Goal: Information Seeking & Learning: Learn about a topic

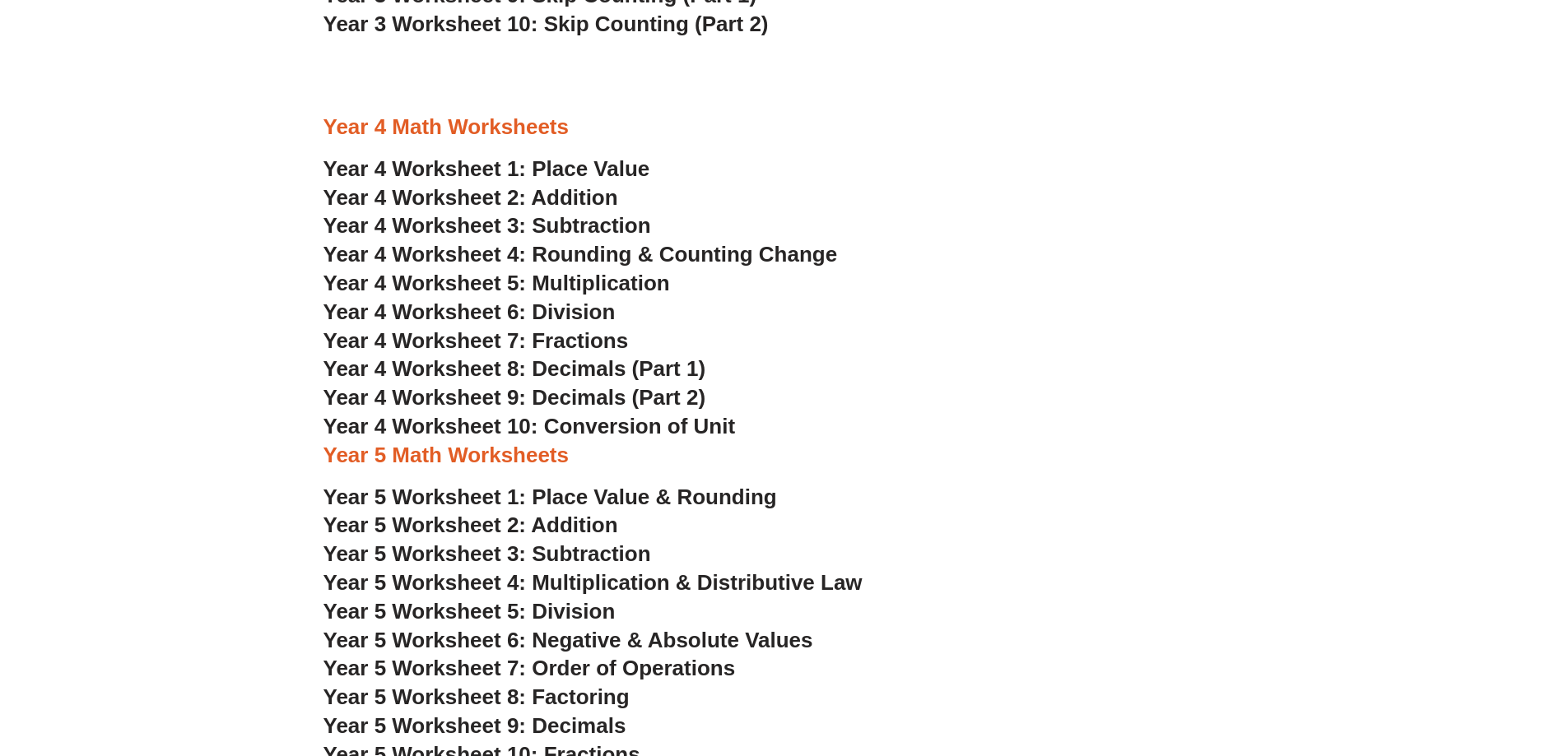
scroll to position [2552, 0]
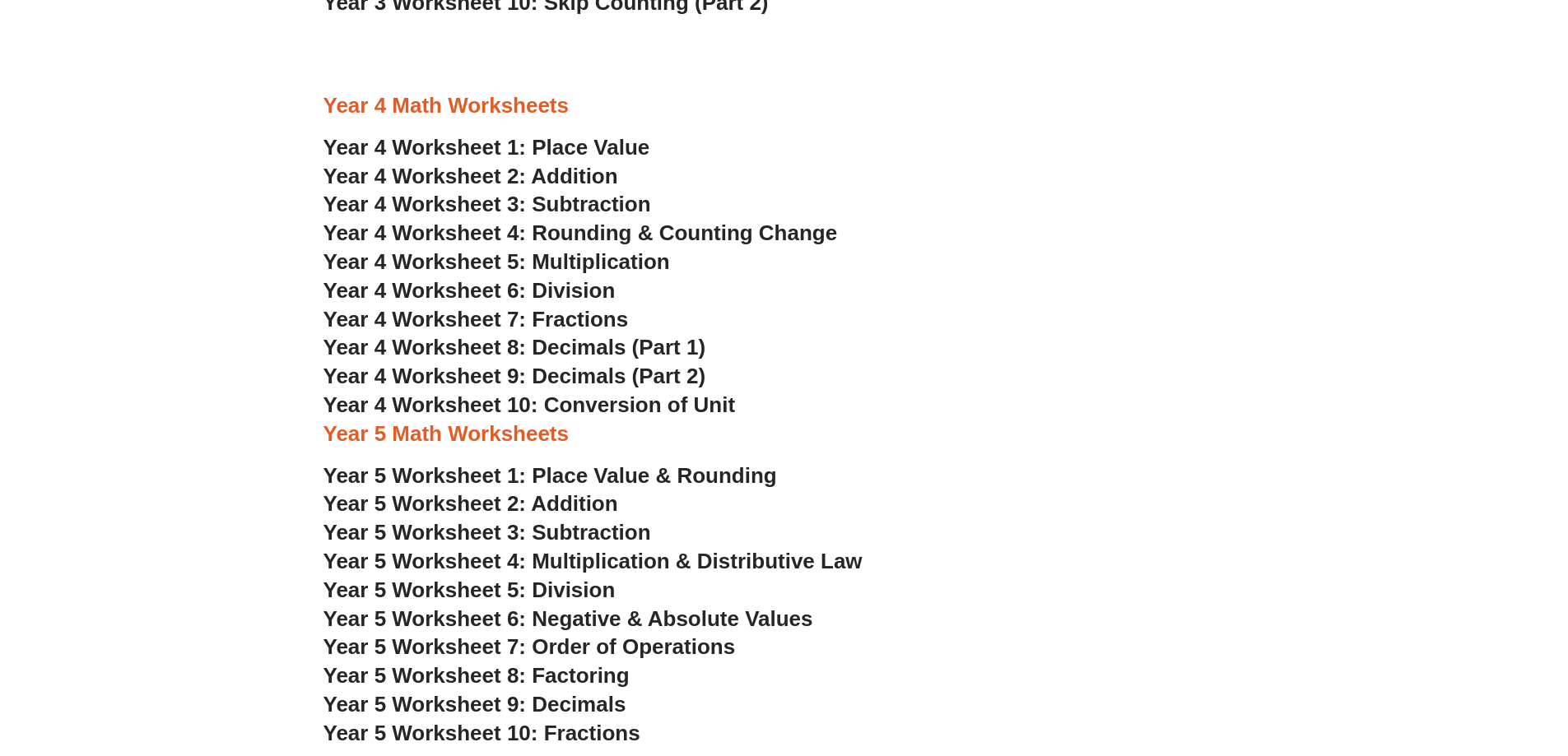
click at [653, 409] on span "Year 4 Worksheet 10: Conversion of Unit" at bounding box center [529, 404] width 412 height 25
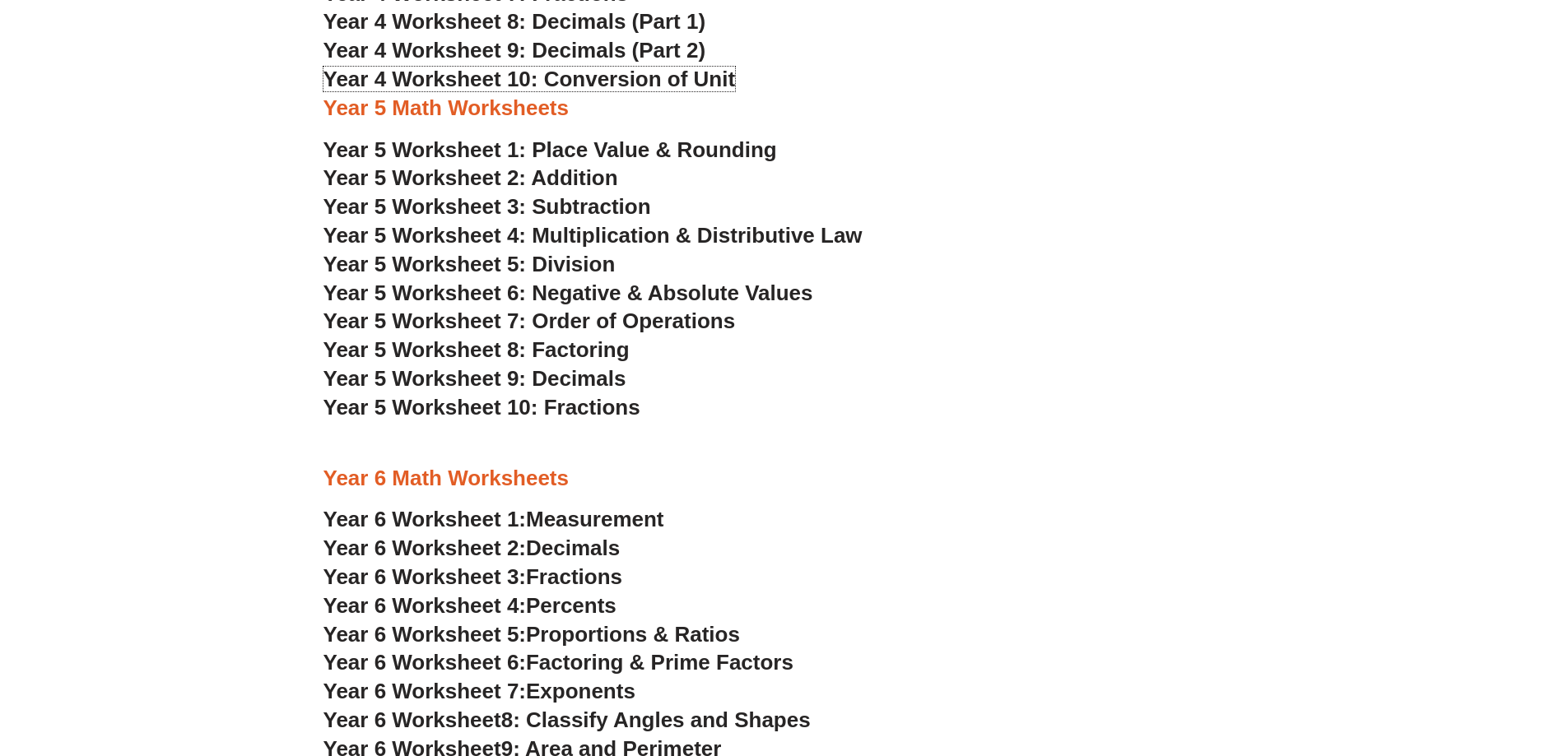
scroll to position [2881, 0]
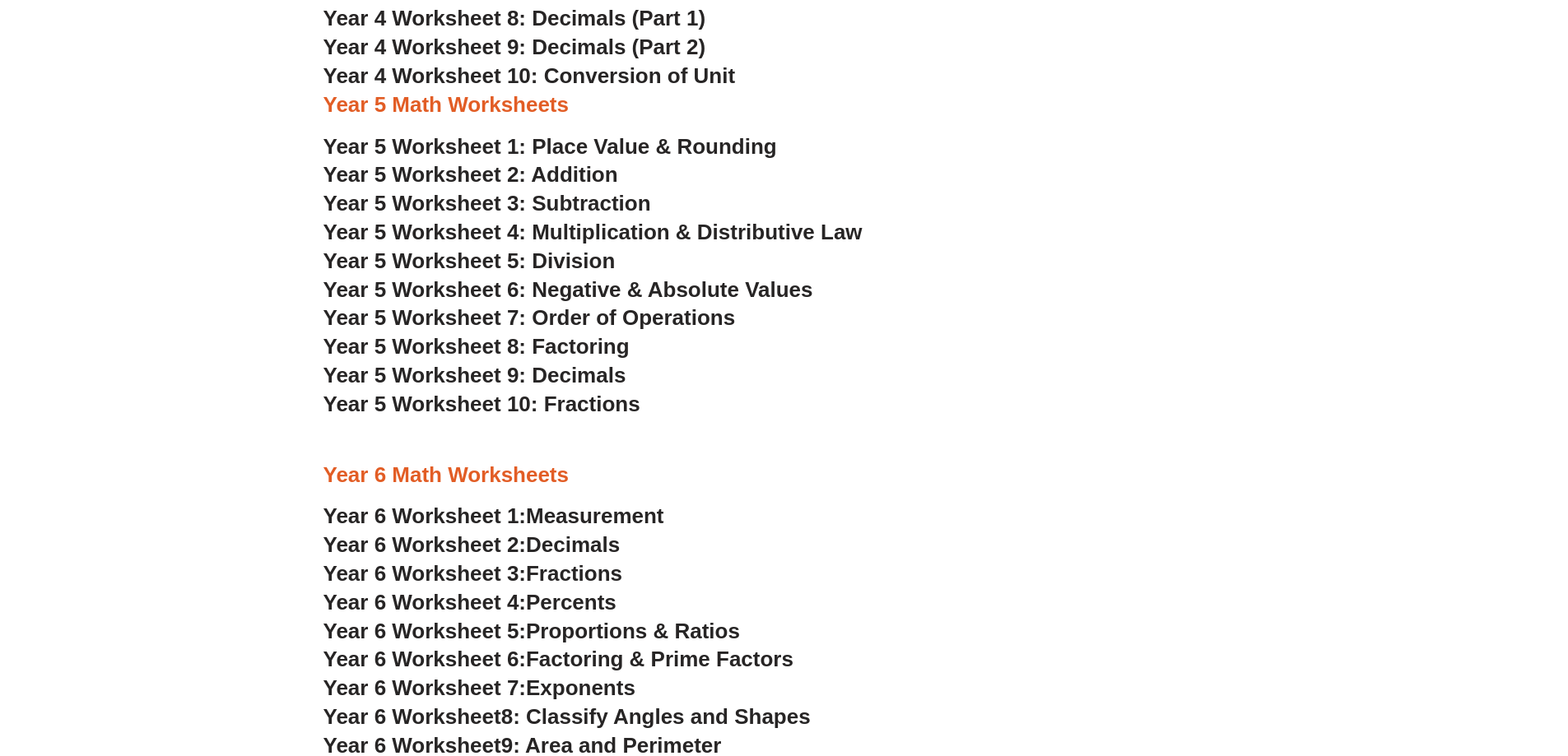
click at [620, 410] on span "Year 5 Worksheet 10: Fractions" at bounding box center [481, 403] width 317 height 25
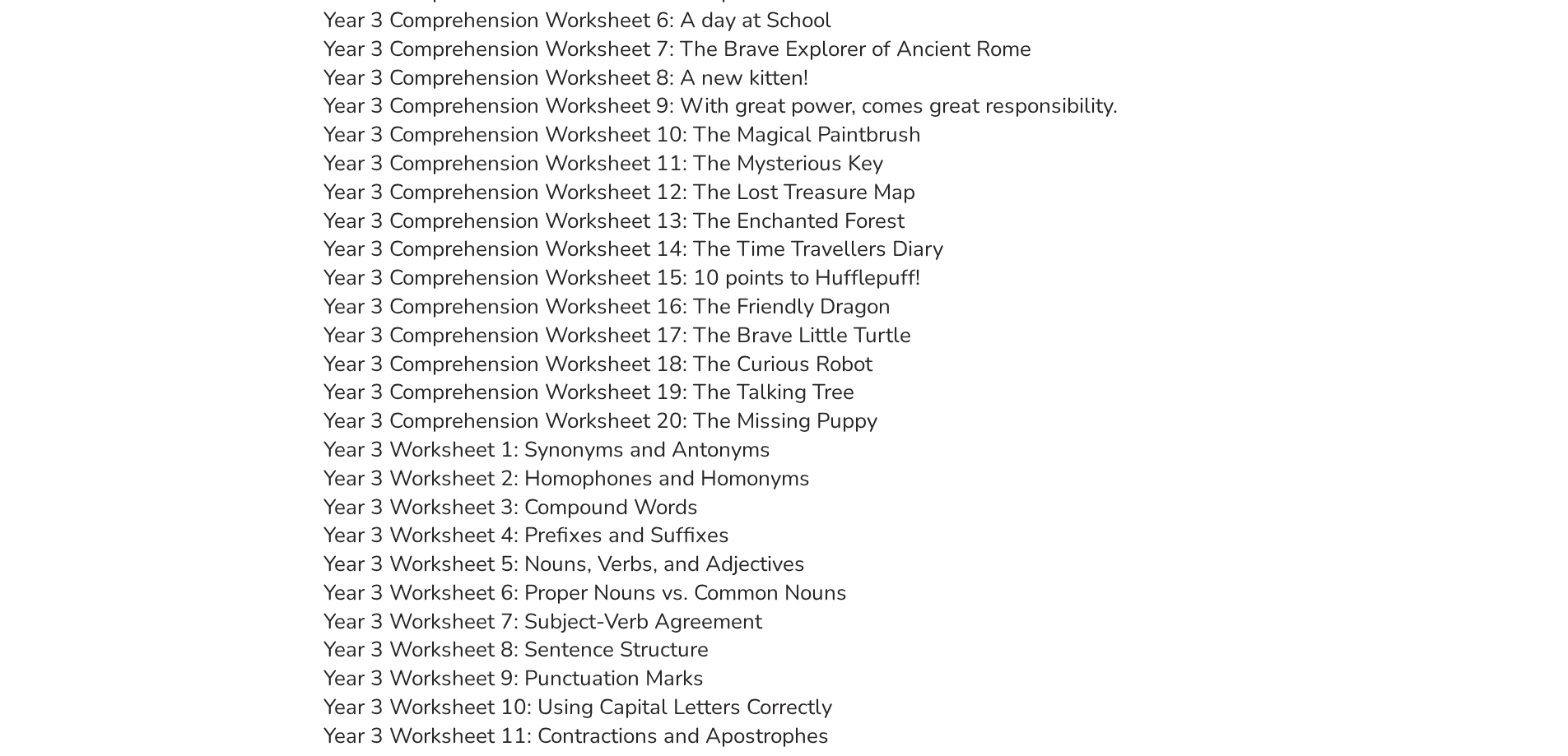
scroll to position [5103, 0]
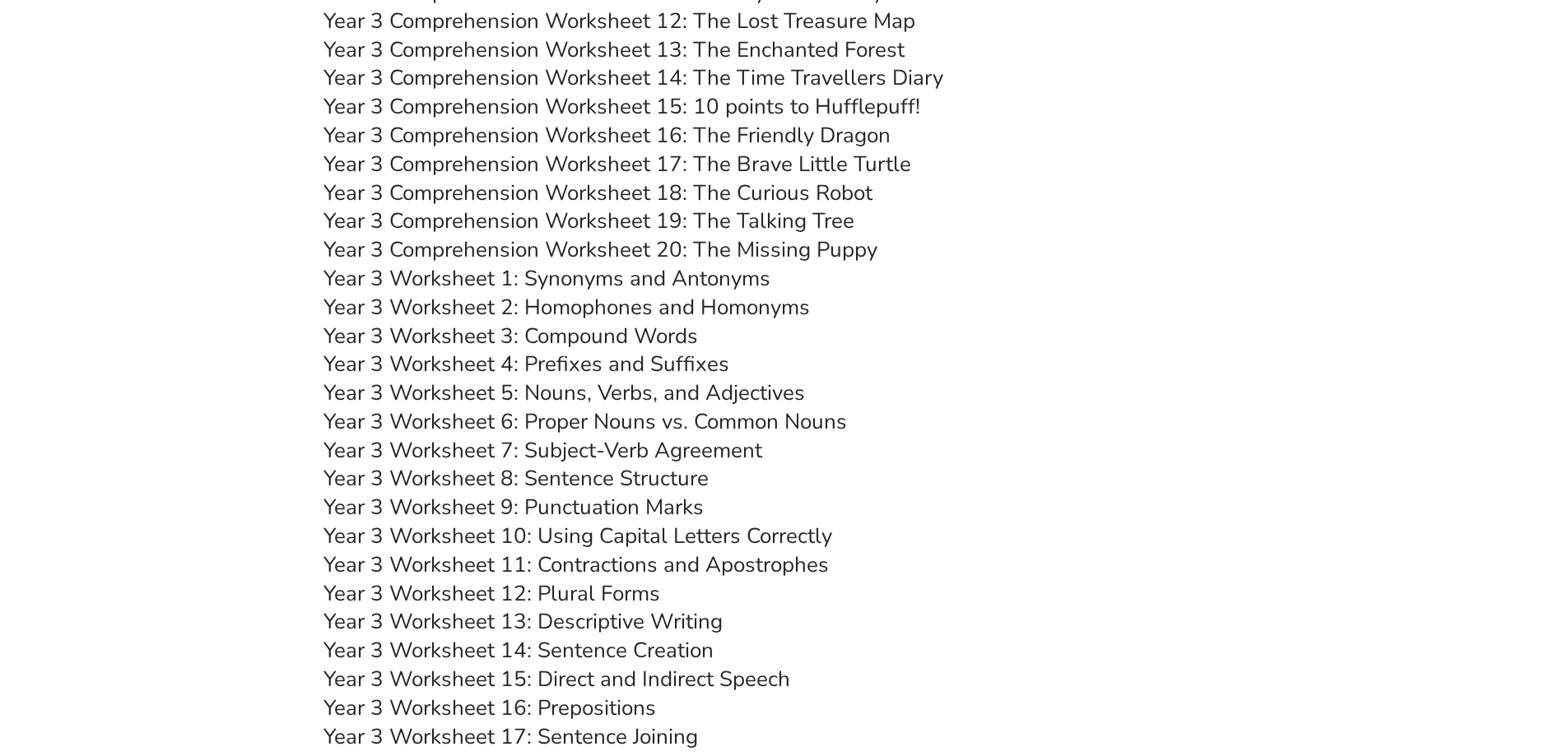
click at [650, 624] on link "Year 3 Worksheet 13: Descriptive Writing" at bounding box center [523, 621] width 399 height 29
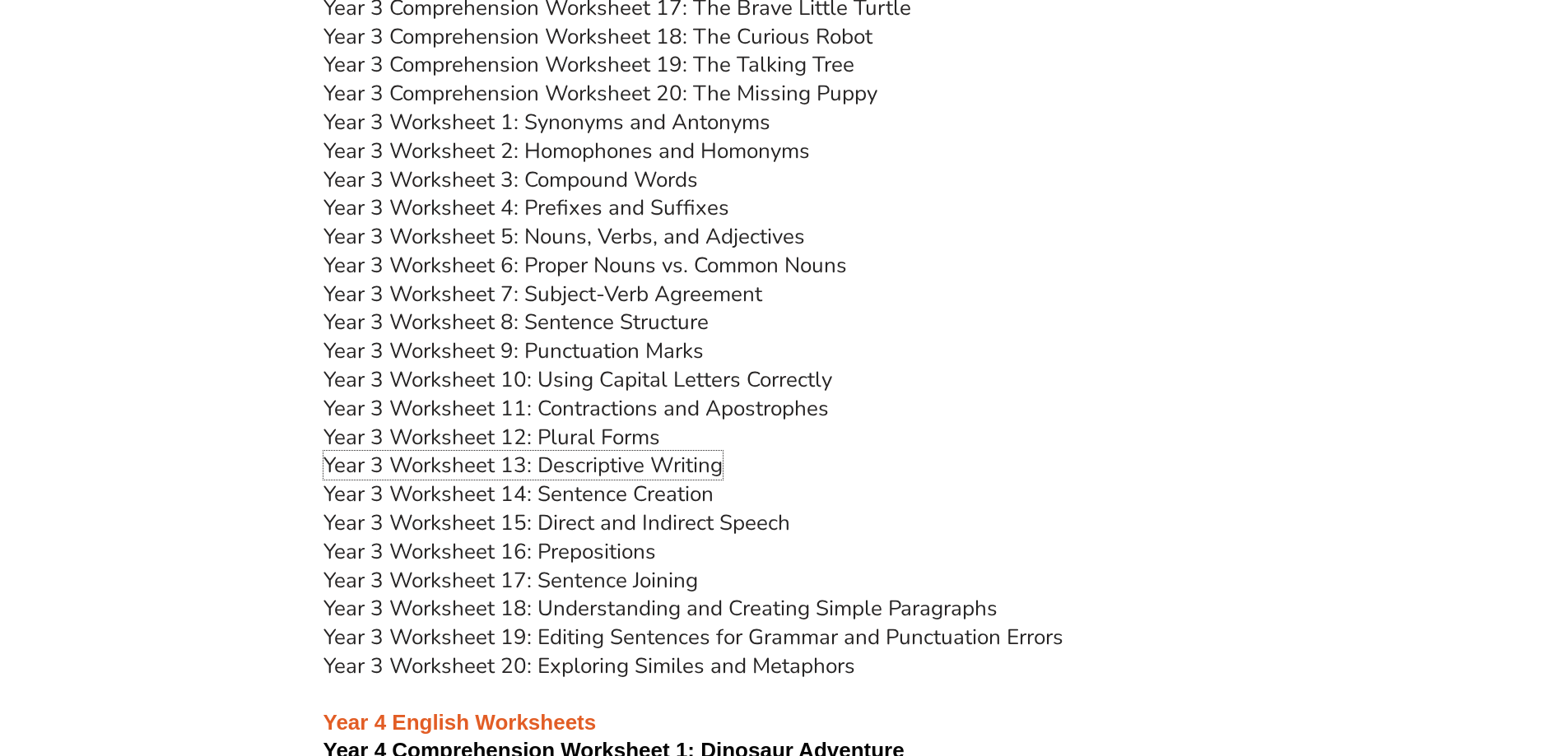
scroll to position [5268, 0]
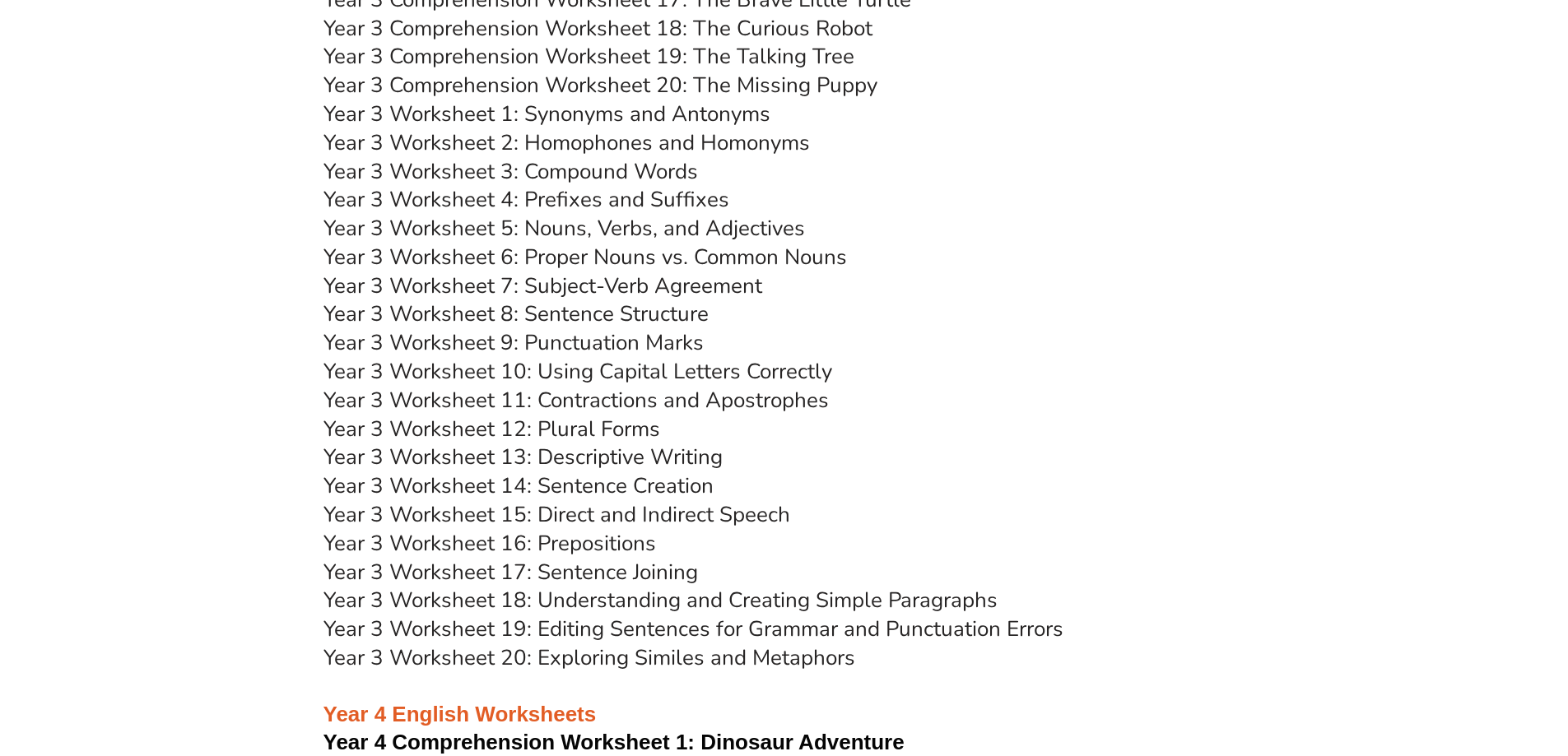
click at [881, 601] on link "Year 3 Worksheet 18: Understanding and Creating Simple Paragraphs" at bounding box center [660, 600] width 674 height 29
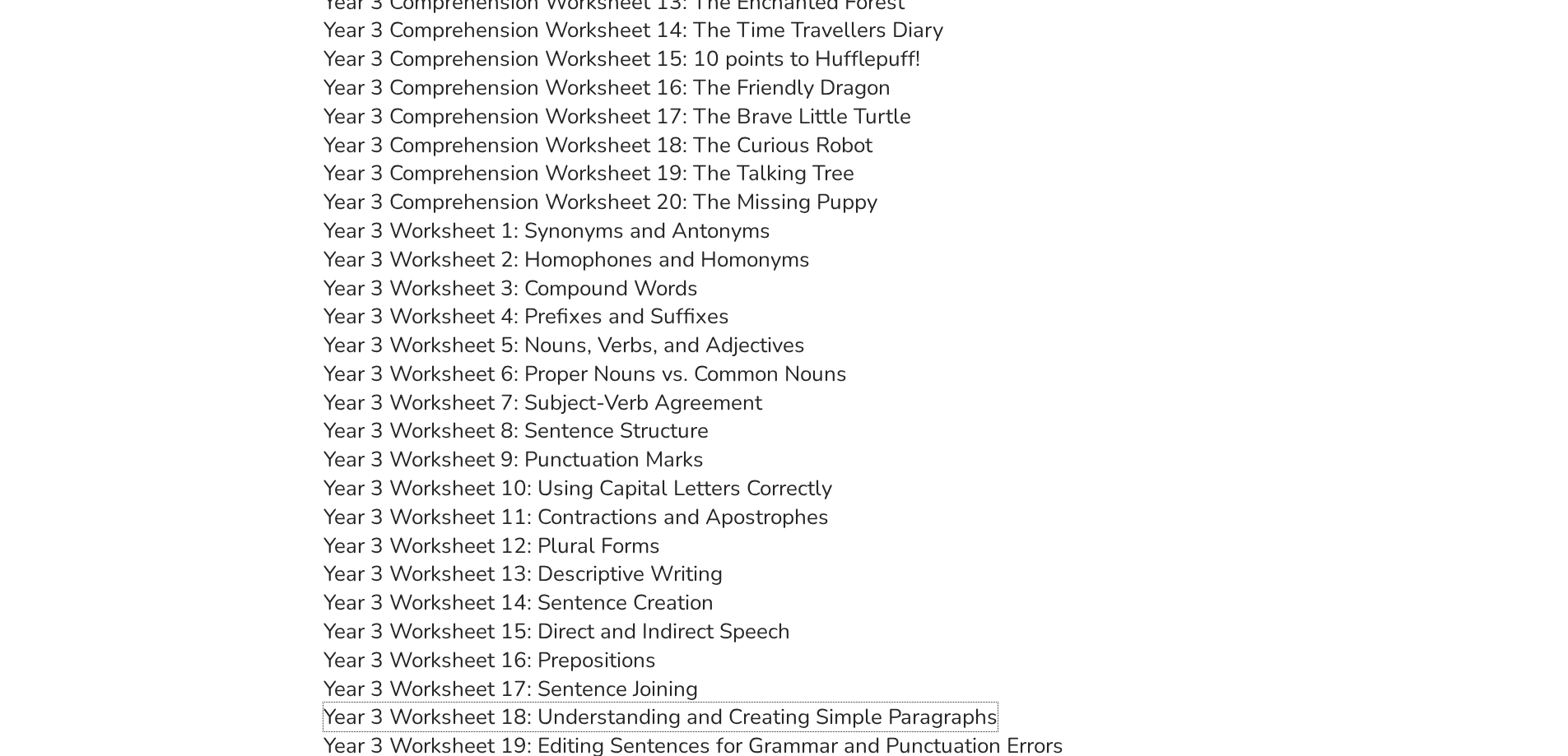
scroll to position [5103, 0]
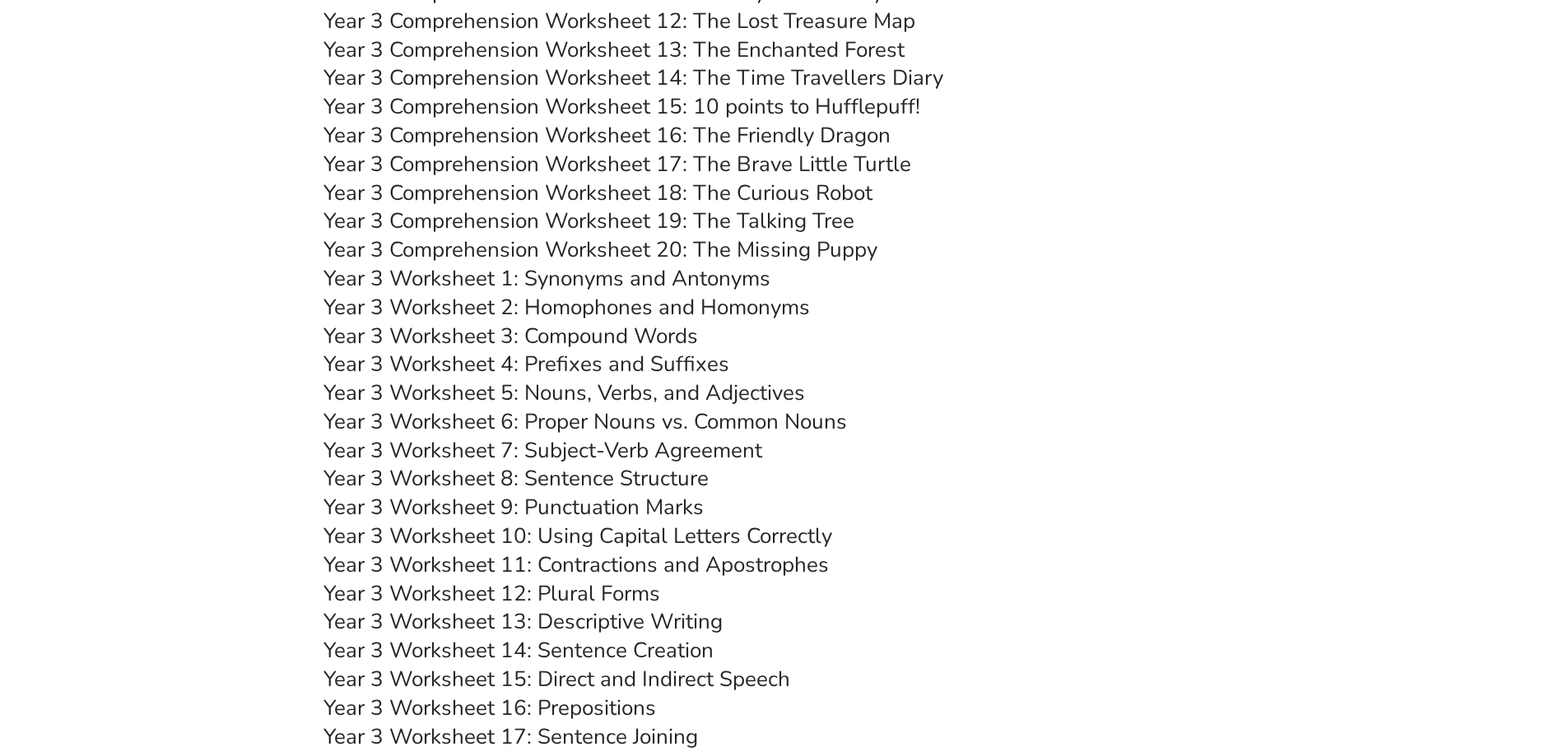
click at [638, 256] on link "Year 3 Comprehension Worksheet 20: The Missing Puppy" at bounding box center [600, 250] width 554 height 29
click at [630, 198] on link "Year 3 Comprehension Worksheet 18: The Curious Robot" at bounding box center [598, 193] width 549 height 29
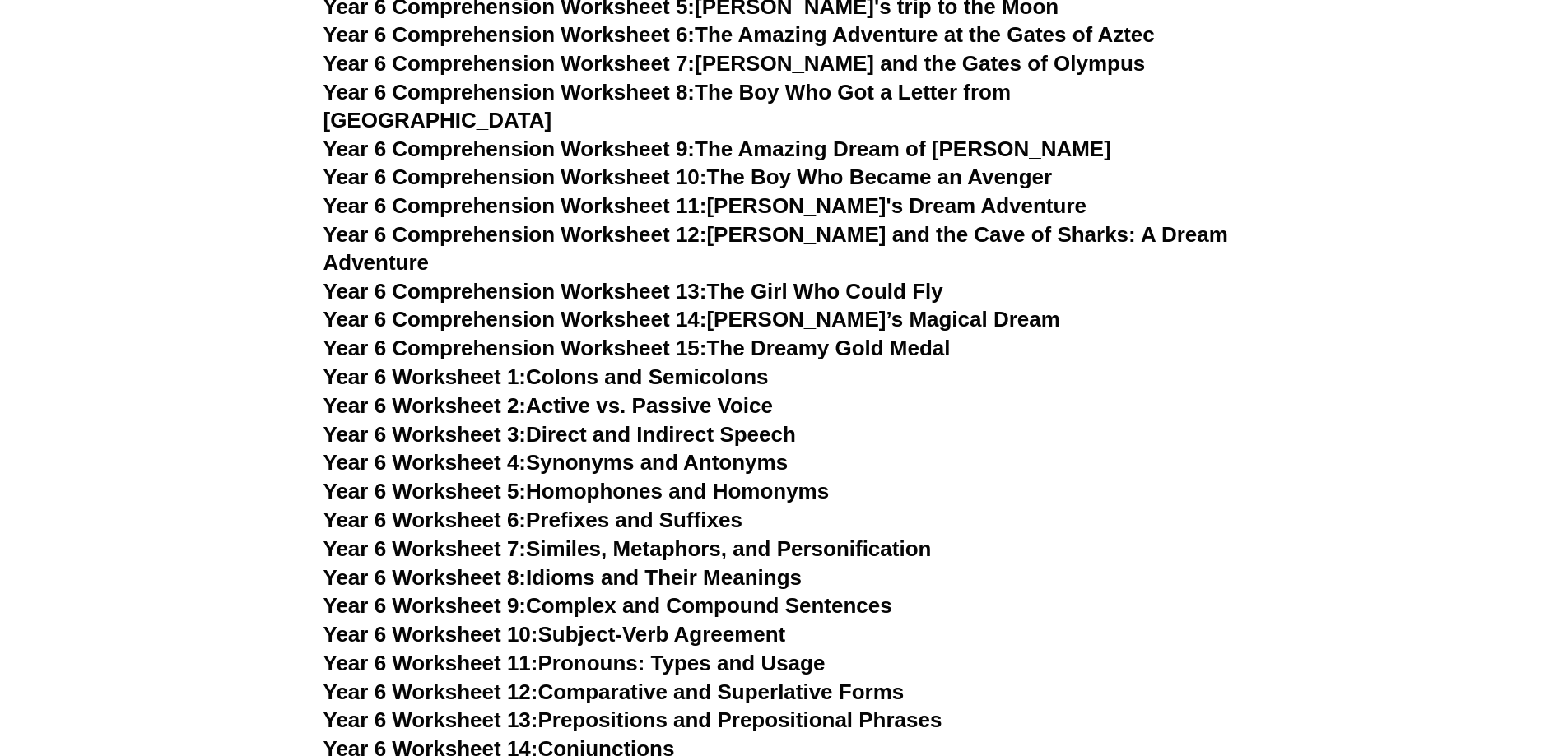
scroll to position [8643, 0]
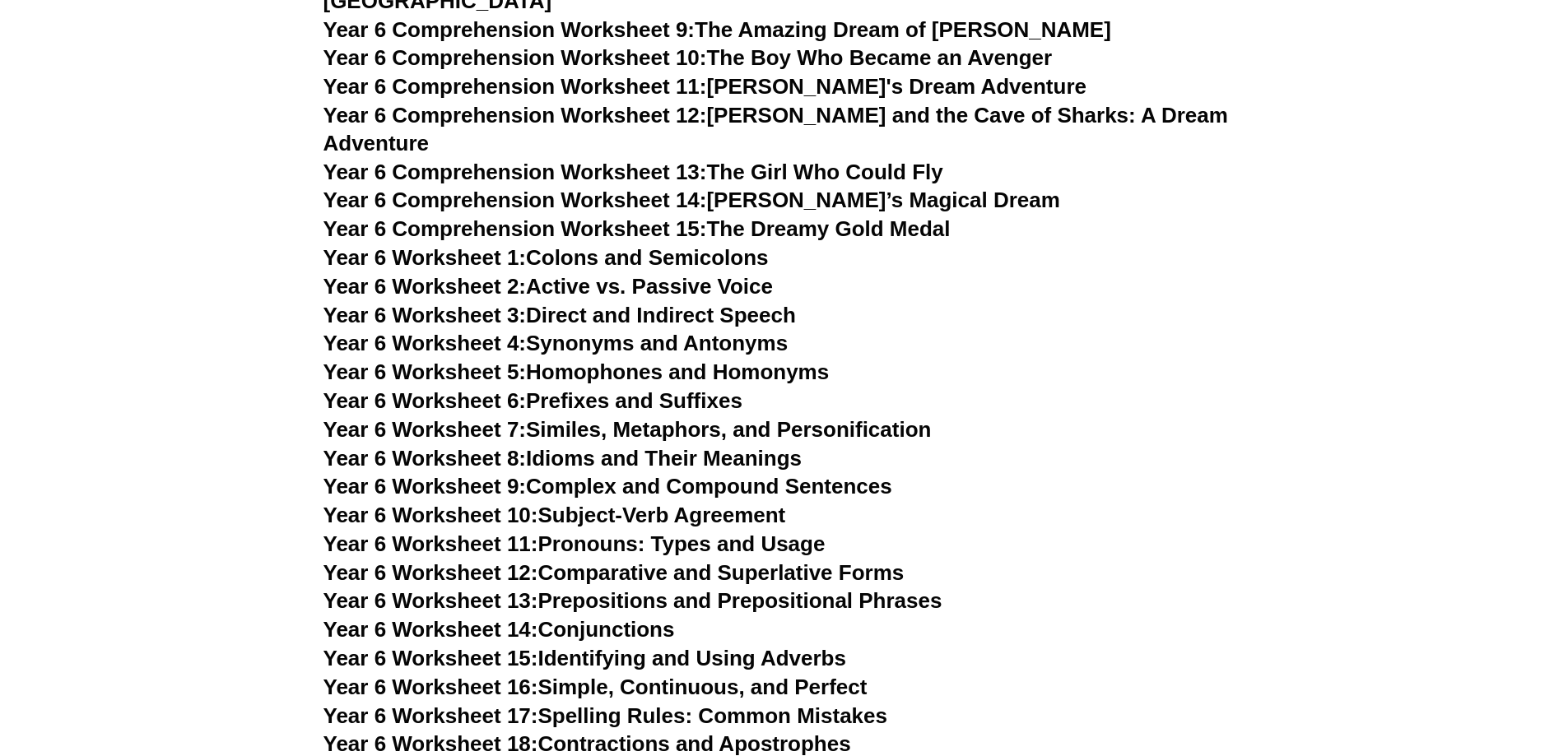
click at [523, 274] on span "Year 6 Worksheet 2:" at bounding box center [425, 286] width 204 height 25
click at [709, 646] on link "Year 6 Worksheet 15: Identifying and Using Adverbs" at bounding box center [584, 658] width 522 height 25
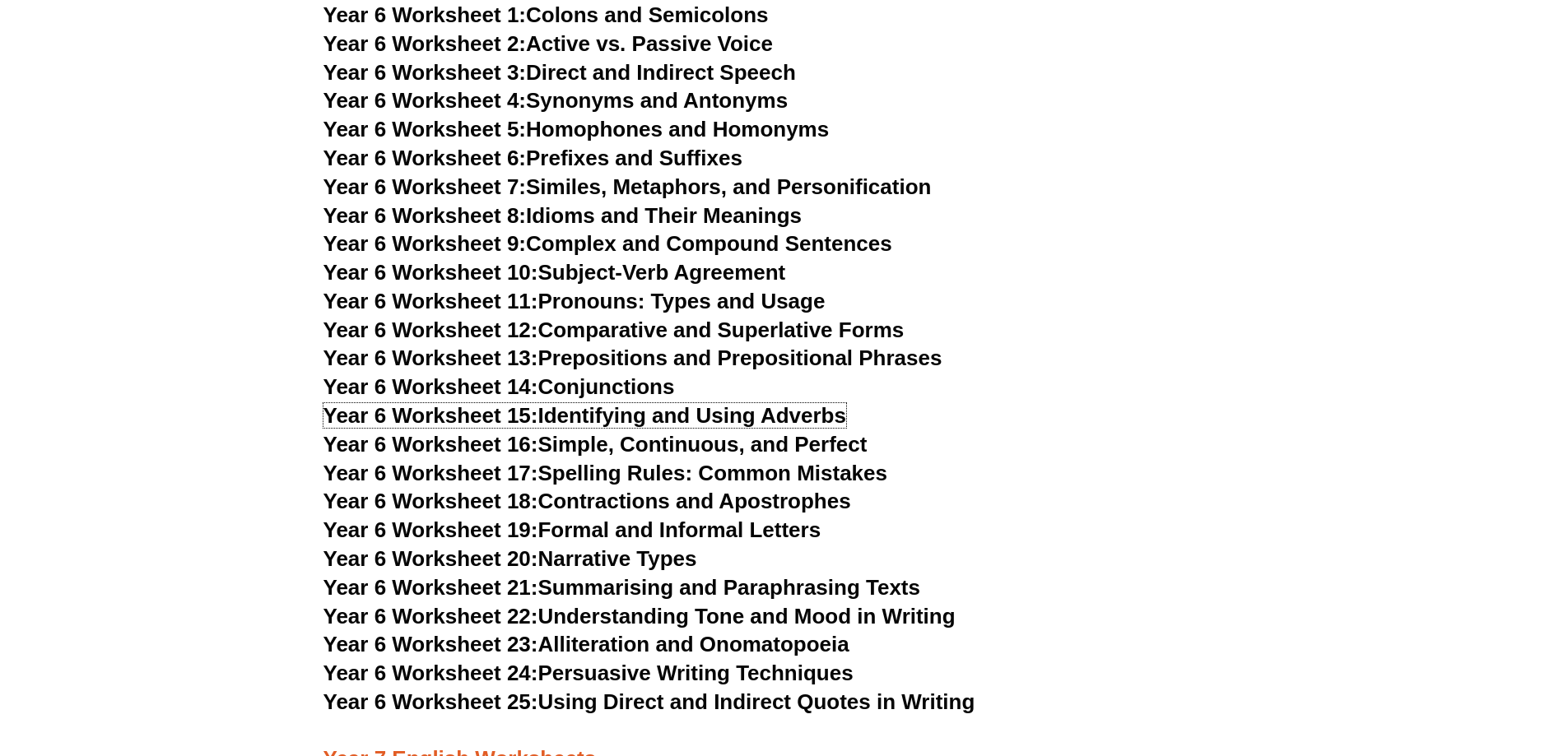
scroll to position [8889, 0]
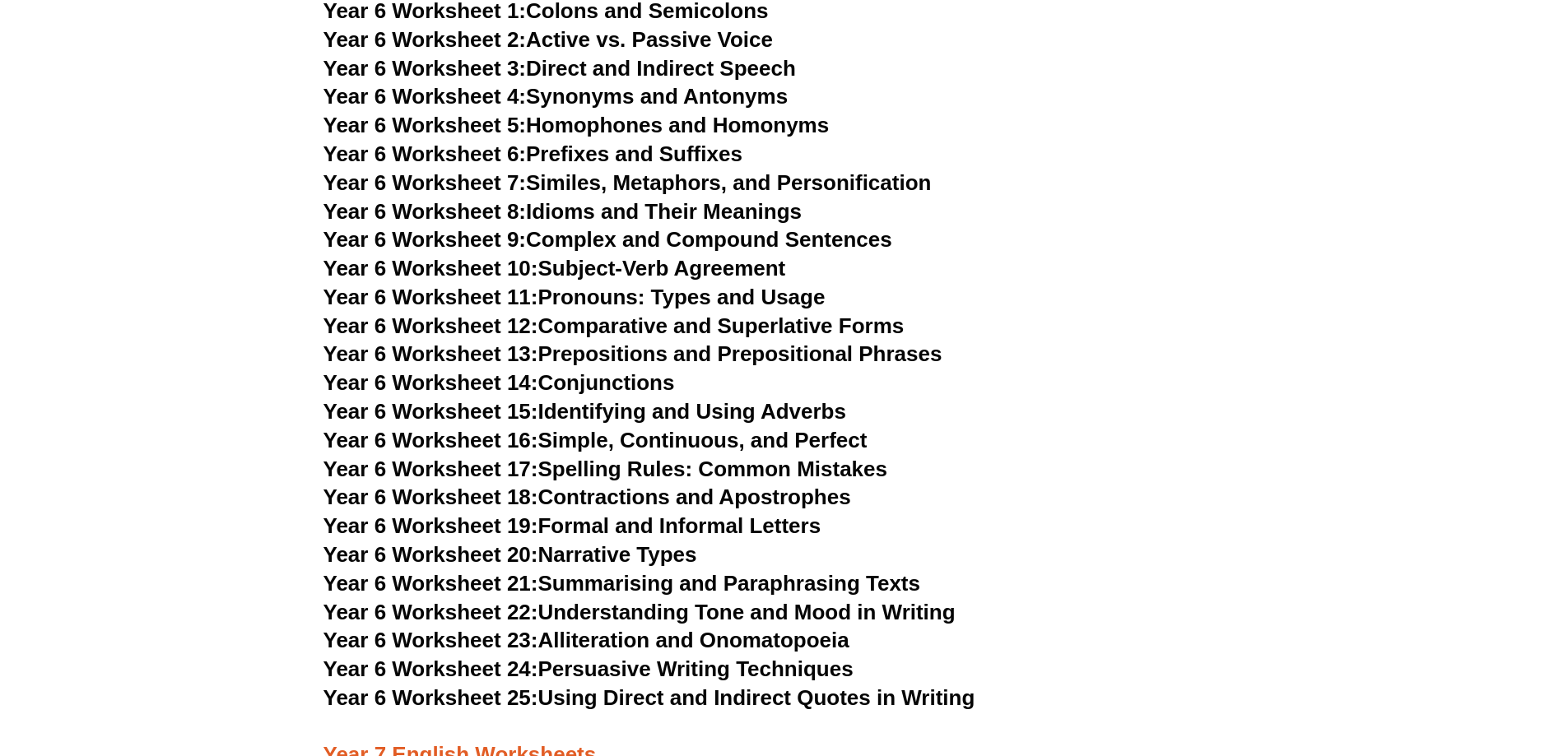
click at [723, 657] on link "Year 6 Worksheet 24: Persuasive Writing Techniques" at bounding box center [588, 669] width 530 height 25
click at [770, 571] on link "Year 6 Worksheet 21: Summarising and Paraphrasing Texts" at bounding box center [622, 583] width 597 height 25
click at [720, 428] on link "Year 6 Worksheet 16: Simple, Continuous, and Perfect" at bounding box center [595, 440] width 544 height 25
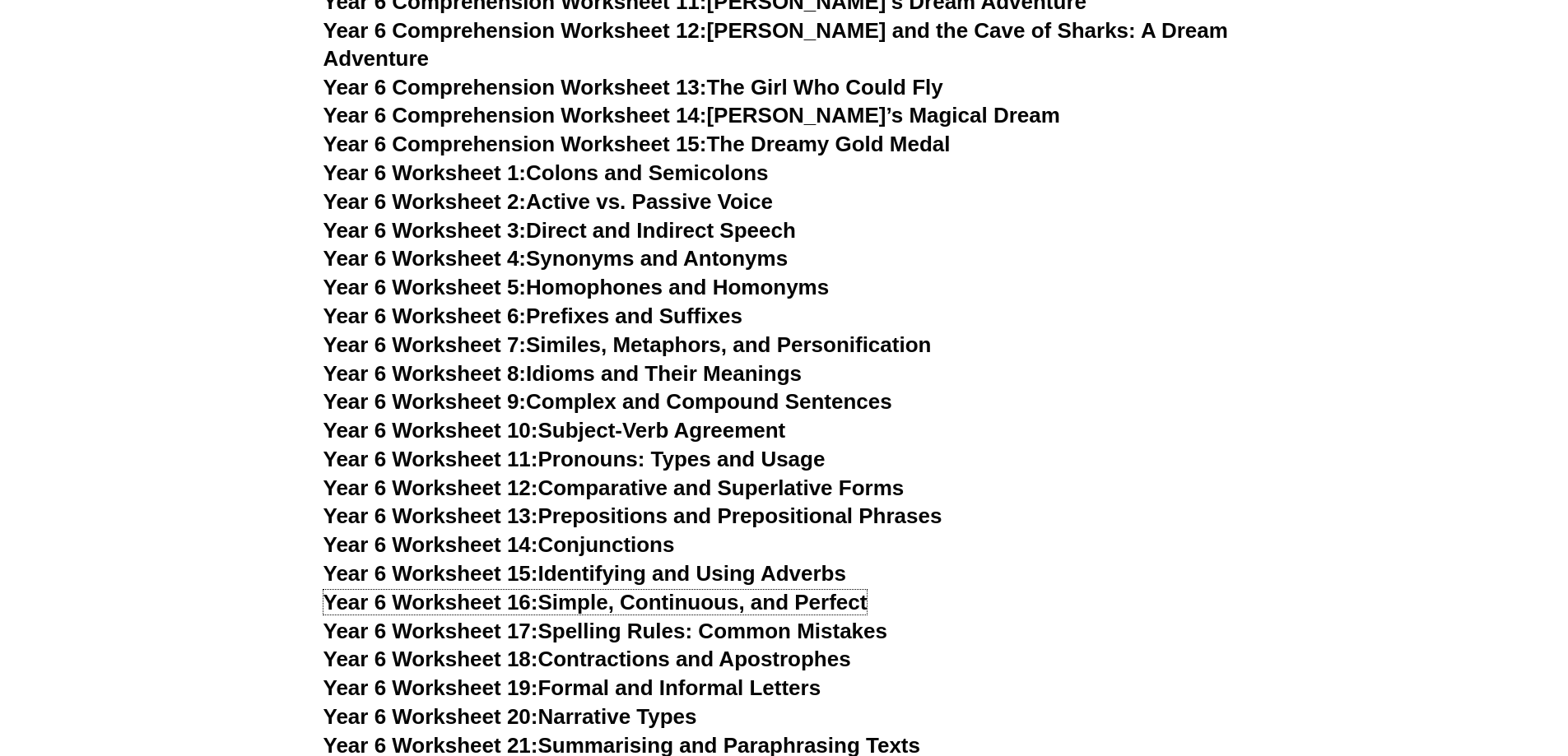
scroll to position [8725, 0]
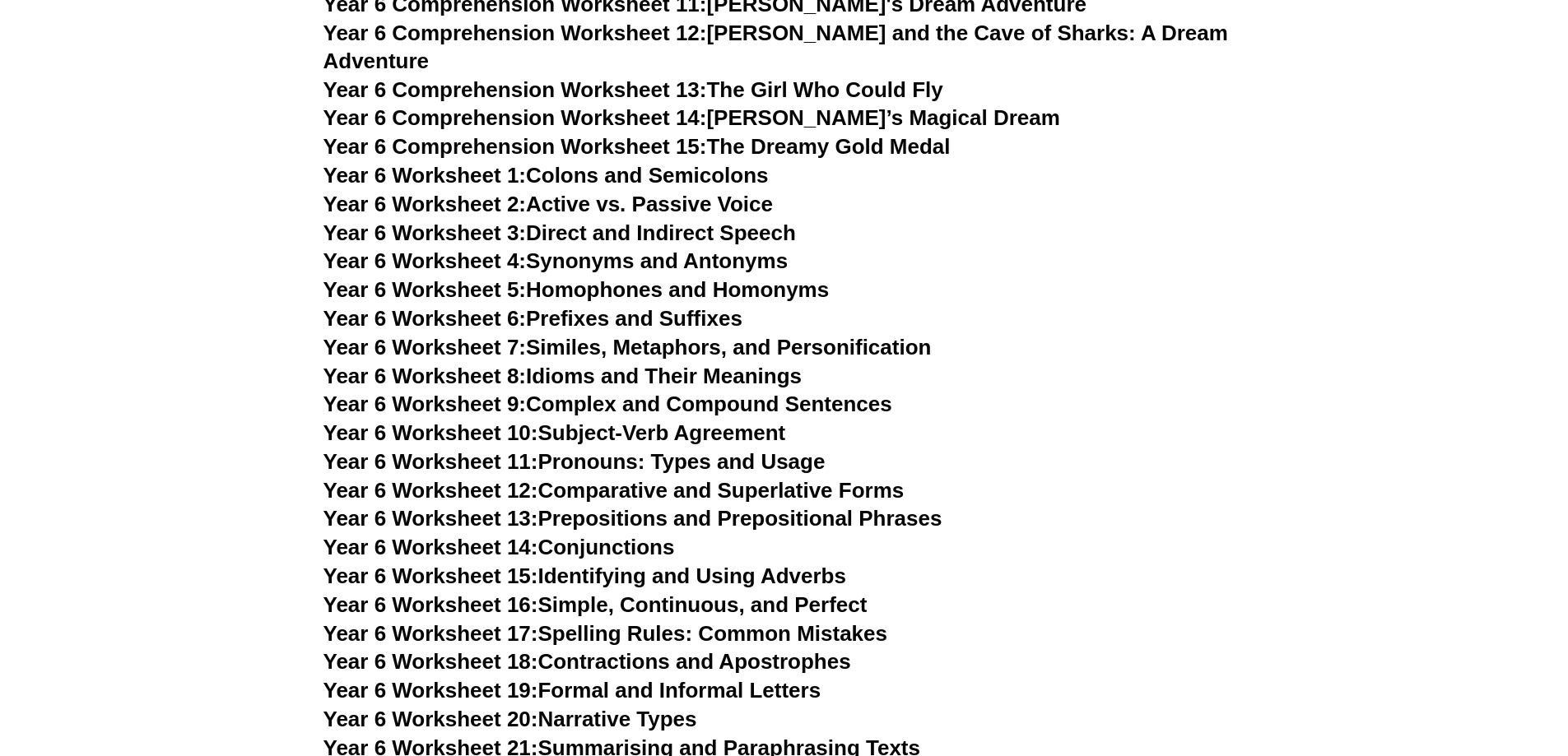
click at [716, 364] on link "Year 6 Worksheet 8: Idioms and Their Meanings" at bounding box center [562, 376] width 478 height 25
click at [844, 134] on link "Year 6 Comprehension Worksheet 15: The Dreamy Gold Medal" at bounding box center [637, 146] width 627 height 25
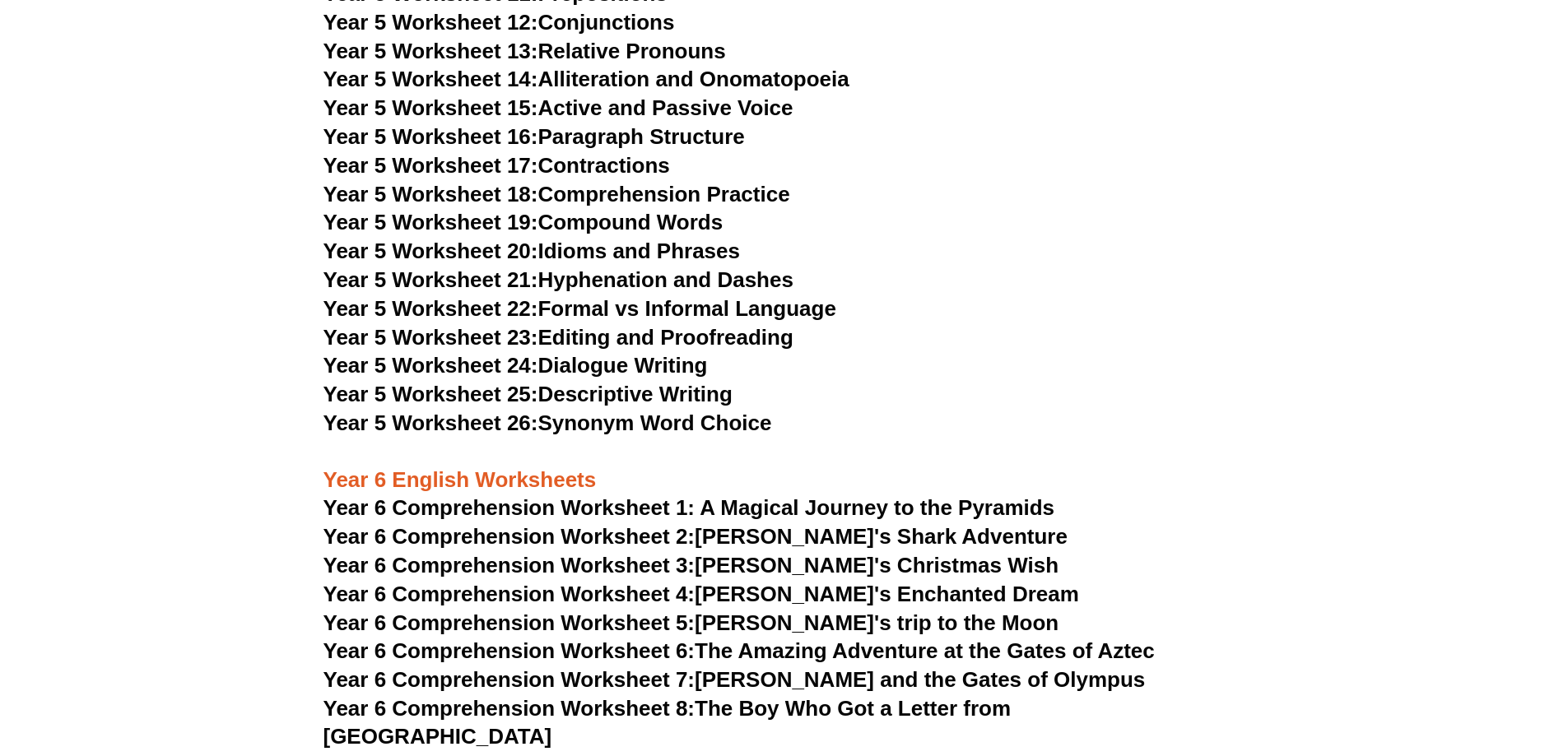
scroll to position [7902, 0]
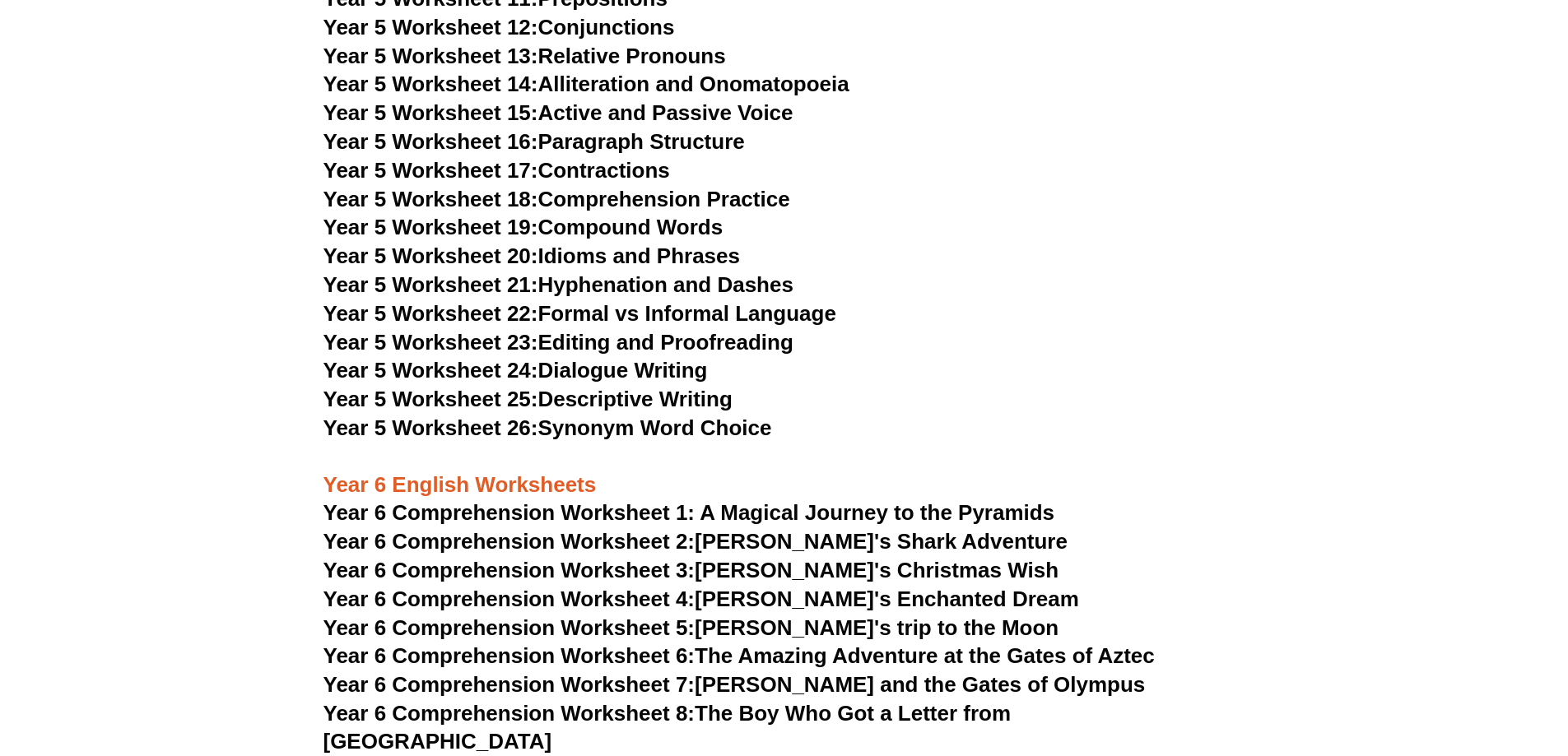
click at [667, 405] on link "Year 5 Worksheet 25: Descriptive Writing" at bounding box center [528, 398] width 409 height 25
click at [742, 315] on link "Year 5 Worksheet 22: Formal vs Informal Language" at bounding box center [579, 314] width 512 height 25
click at [616, 344] on link "Year 5 Worksheet 23: Editing and Proofreading" at bounding box center [558, 343] width 470 height 25
click at [666, 371] on link "Year 5 Worksheet 24: Dialogue Writing" at bounding box center [515, 371] width 385 height 25
click at [700, 400] on link "Year 5 Worksheet 25: Descriptive Writing" at bounding box center [528, 398] width 409 height 25
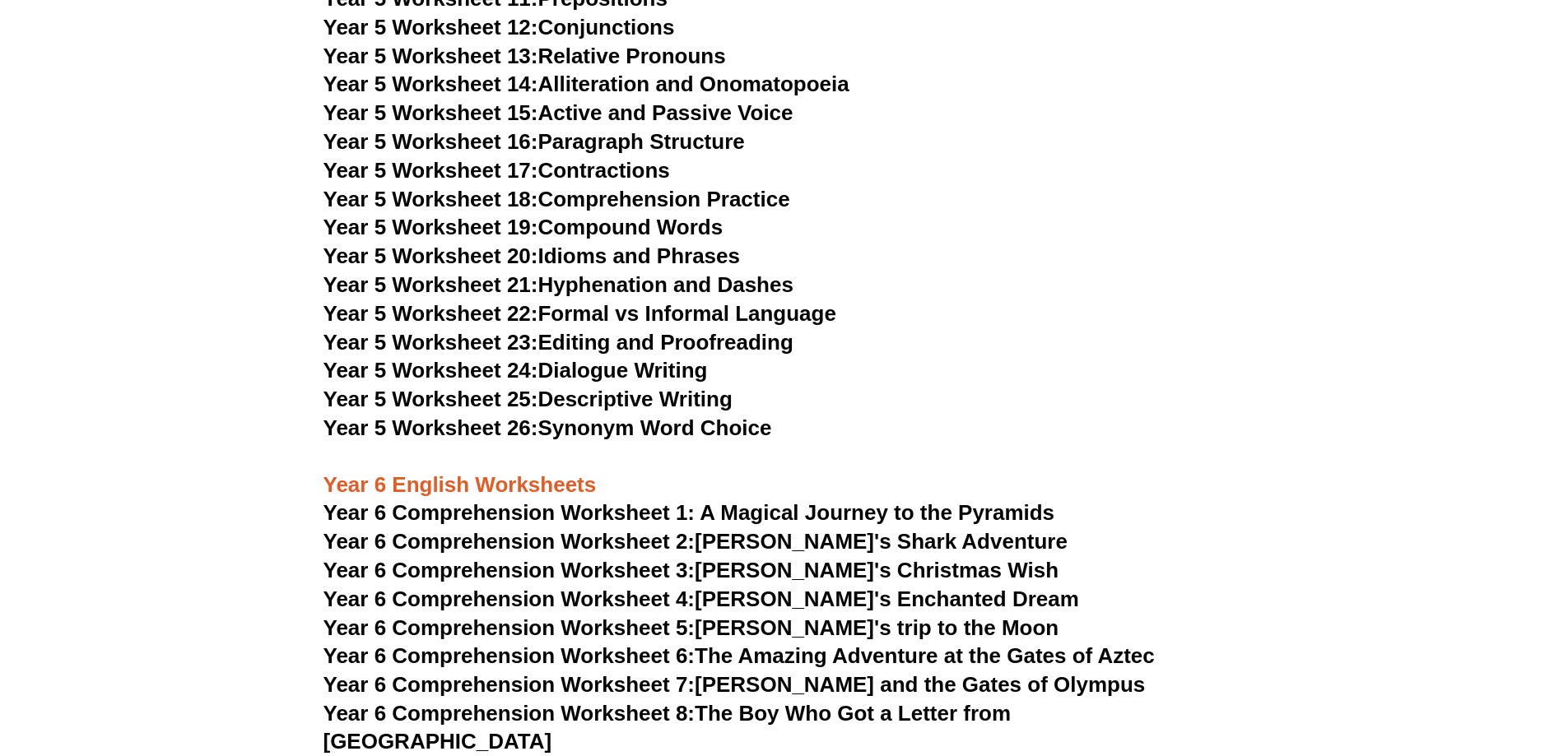
click at [684, 432] on link "Year 5 Worksheet 26: Synonym Word Choice" at bounding box center [547, 427] width 448 height 25
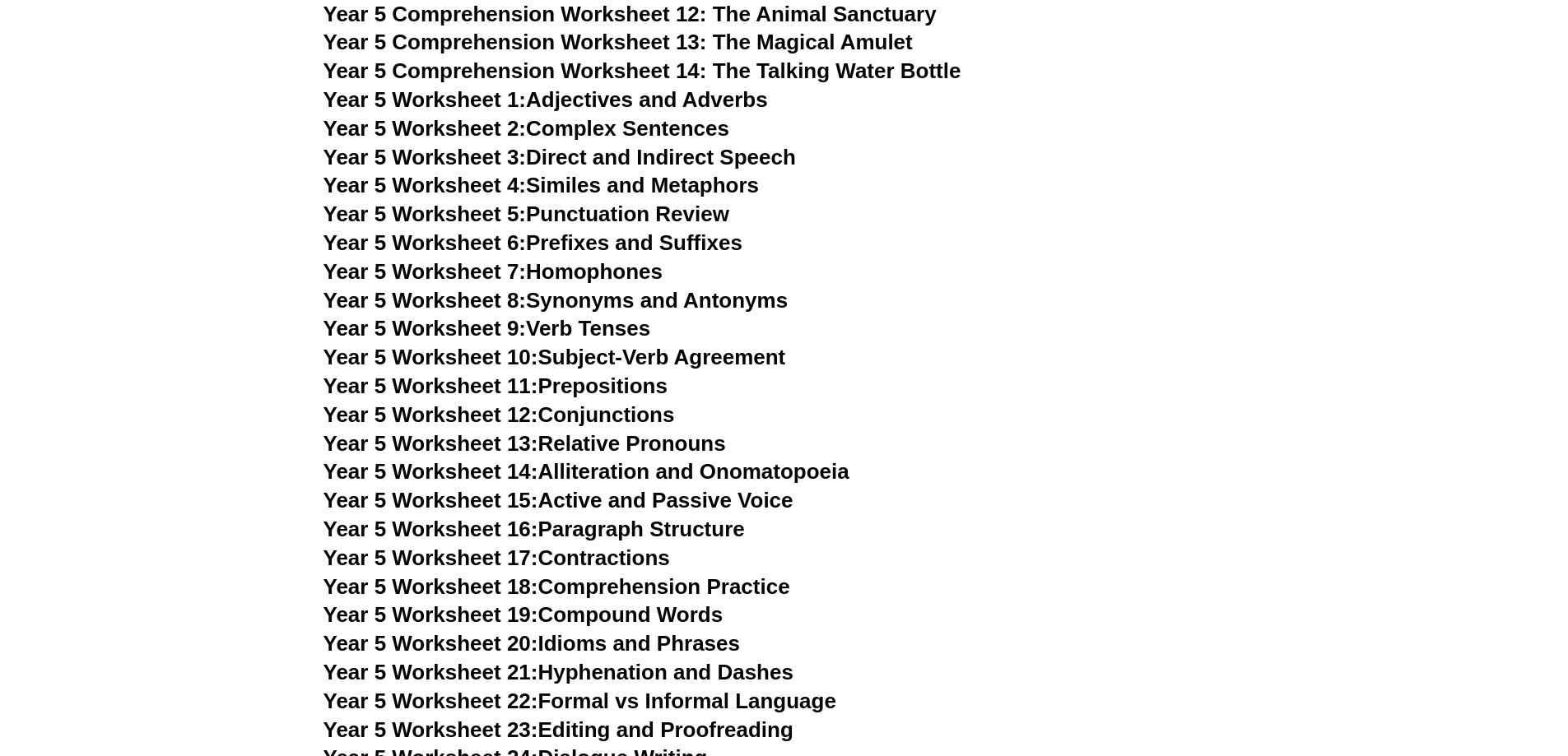
scroll to position [7490, 0]
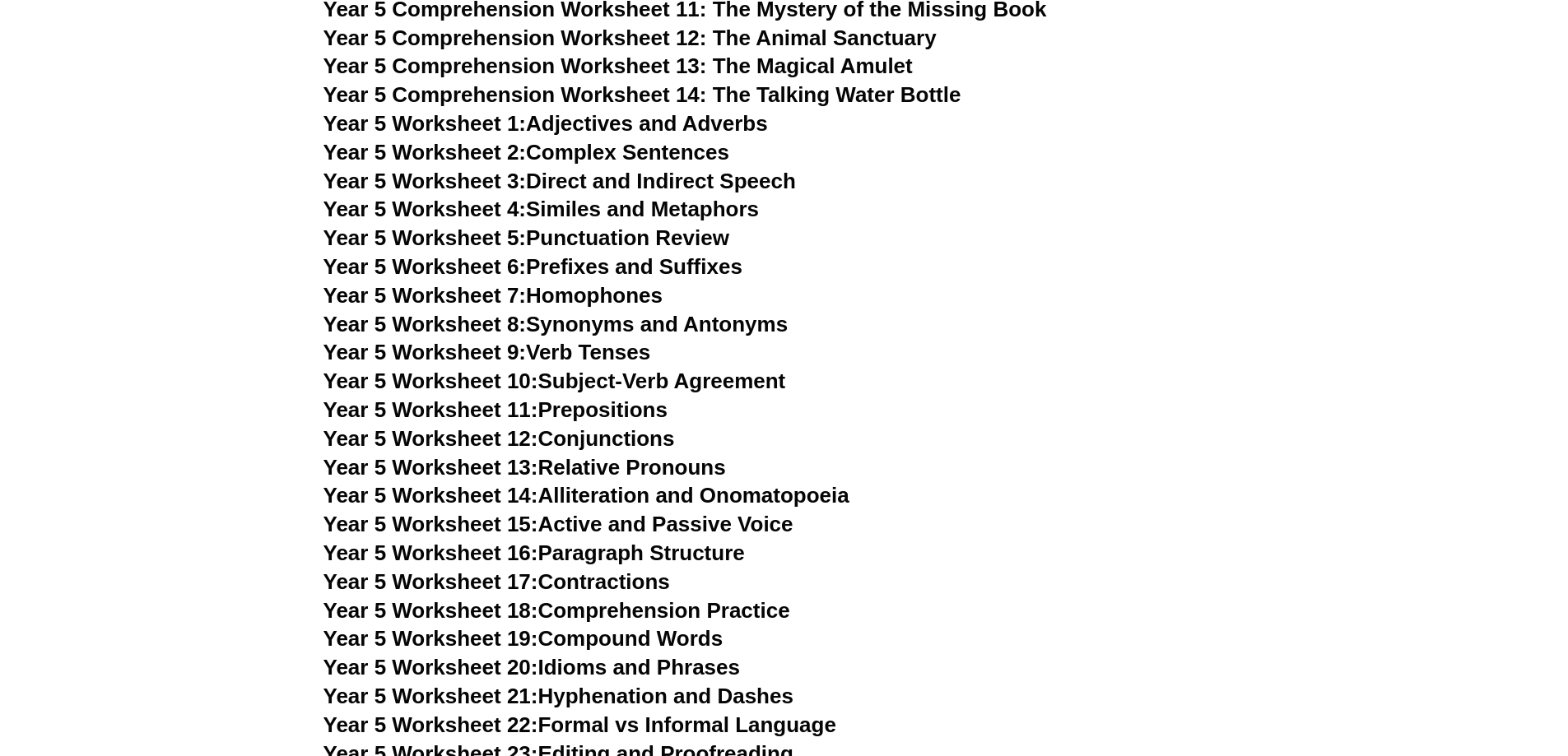
click at [571, 157] on link "Year 5 Worksheet 2: Complex Sentences" at bounding box center [526, 152] width 405 height 25
click at [756, 188] on link "Year 5 Worksheet 3: Direct and Indirect Speech" at bounding box center [559, 181] width 472 height 25
click at [693, 208] on link "Year 5 Worksheet 4: Similes and Metaphors" at bounding box center [541, 209] width 436 height 25
click at [657, 241] on link "Year 5 Worksheet 5: Punctuation Review" at bounding box center [526, 238] width 405 height 25
